Goal: Information Seeking & Learning: Find specific fact

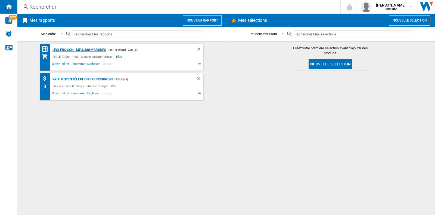
click at [67, 50] on div "LECLERC:Son - mp3/380 marques" at bounding box center [78, 50] width 55 height 7
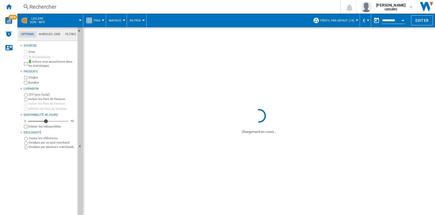
click at [44, 6] on div "Rechercher" at bounding box center [177, 7] width 297 height 8
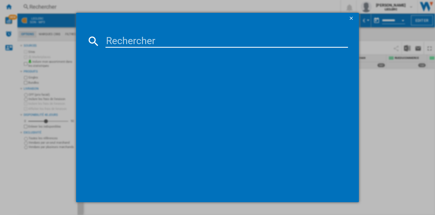
click at [136, 38] on input at bounding box center [227, 41] width 243 height 13
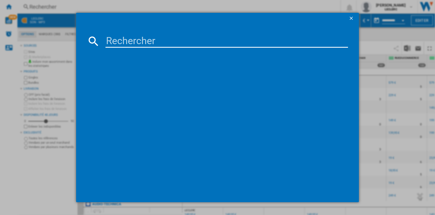
paste input "7340055384940"
type input "7340055384940"
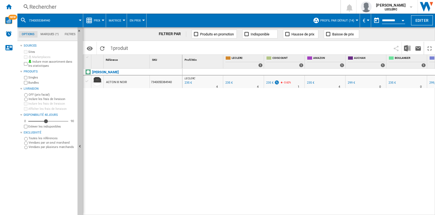
click at [47, 7] on div "Rechercher" at bounding box center [177, 7] width 297 height 8
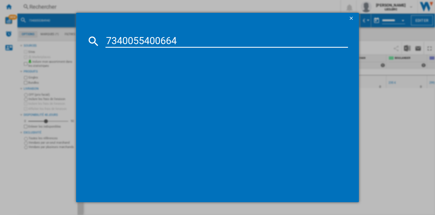
type input "7340055400664"
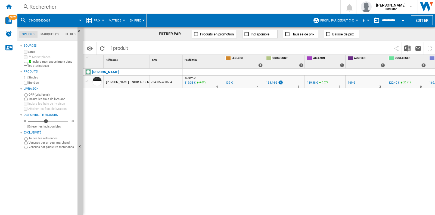
click at [71, 8] on div "Rechercher" at bounding box center [177, 7] width 297 height 8
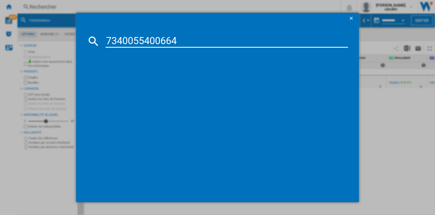
type input "7340055400664"
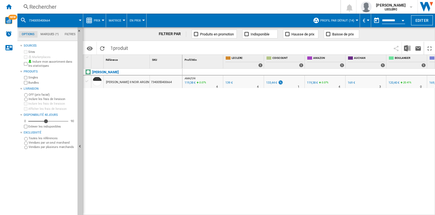
click at [90, 7] on div "Rechercher" at bounding box center [177, 7] width 297 height 8
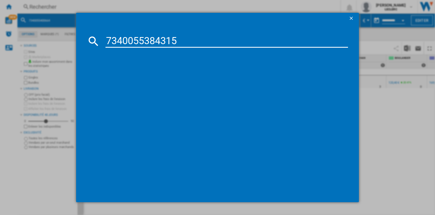
type input "7340055384315"
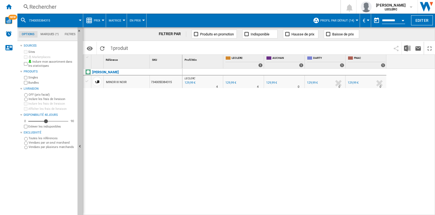
click at [114, 10] on div "Rechercher" at bounding box center [177, 7] width 297 height 8
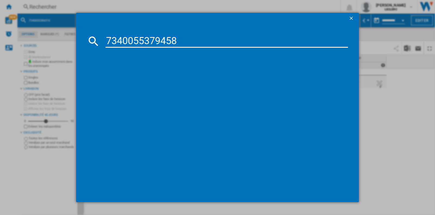
type input "7340055379458"
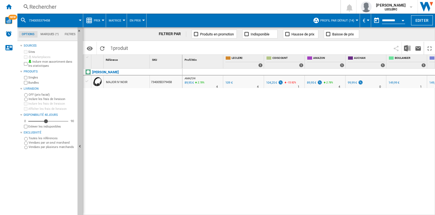
click at [90, 5] on div "Rechercher" at bounding box center [177, 7] width 297 height 8
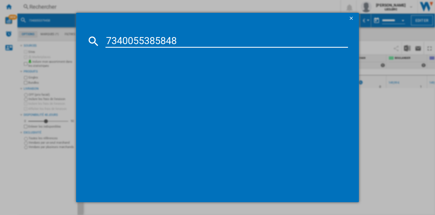
type input "7340055385848"
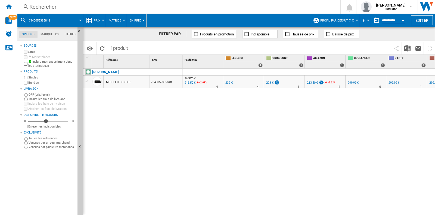
click at [42, 9] on div "Rechercher" at bounding box center [177, 7] width 297 height 8
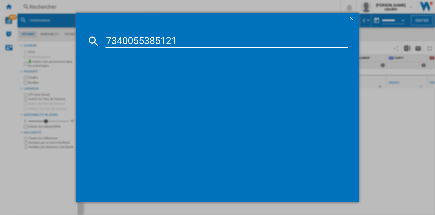
type input "7340055385121"
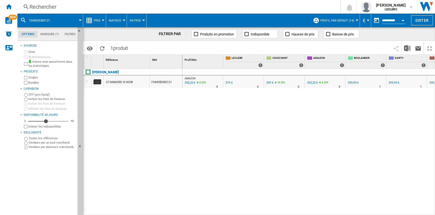
click at [53, 10] on div "Rechercher" at bounding box center [177, 7] width 297 height 8
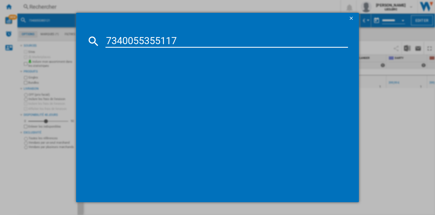
type input "7340055355117"
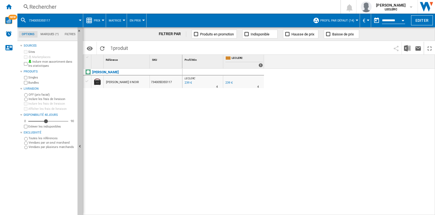
click at [101, 5] on div "Rechercher" at bounding box center [177, 7] width 297 height 8
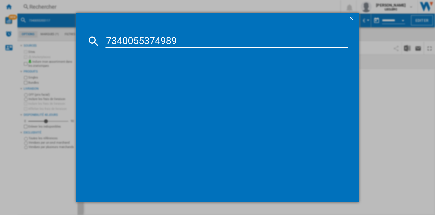
type input "7340055374989"
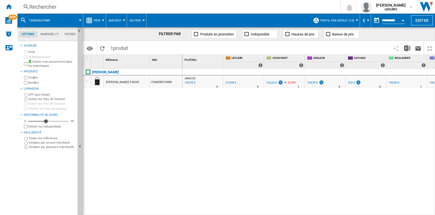
click at [81, 10] on div "Rechercher" at bounding box center [177, 7] width 297 height 8
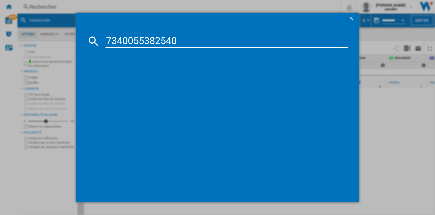
type input "7340055382540"
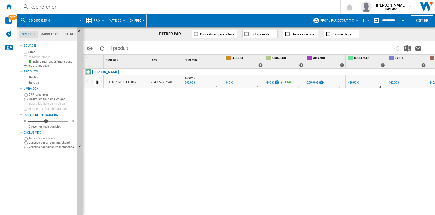
click at [121, 7] on div "Rechercher" at bounding box center [177, 7] width 297 height 8
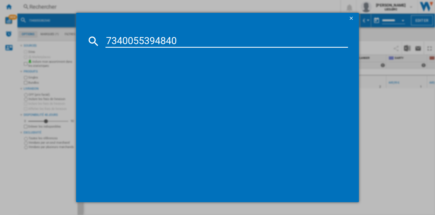
type input "7340055394840"
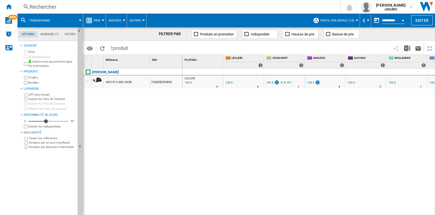
click at [64, 8] on div "Rechercher" at bounding box center [177, 7] width 297 height 8
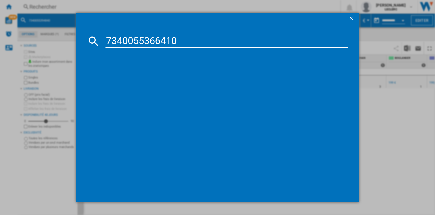
type input "7340055366410"
